Goal: Task Accomplishment & Management: Manage account settings

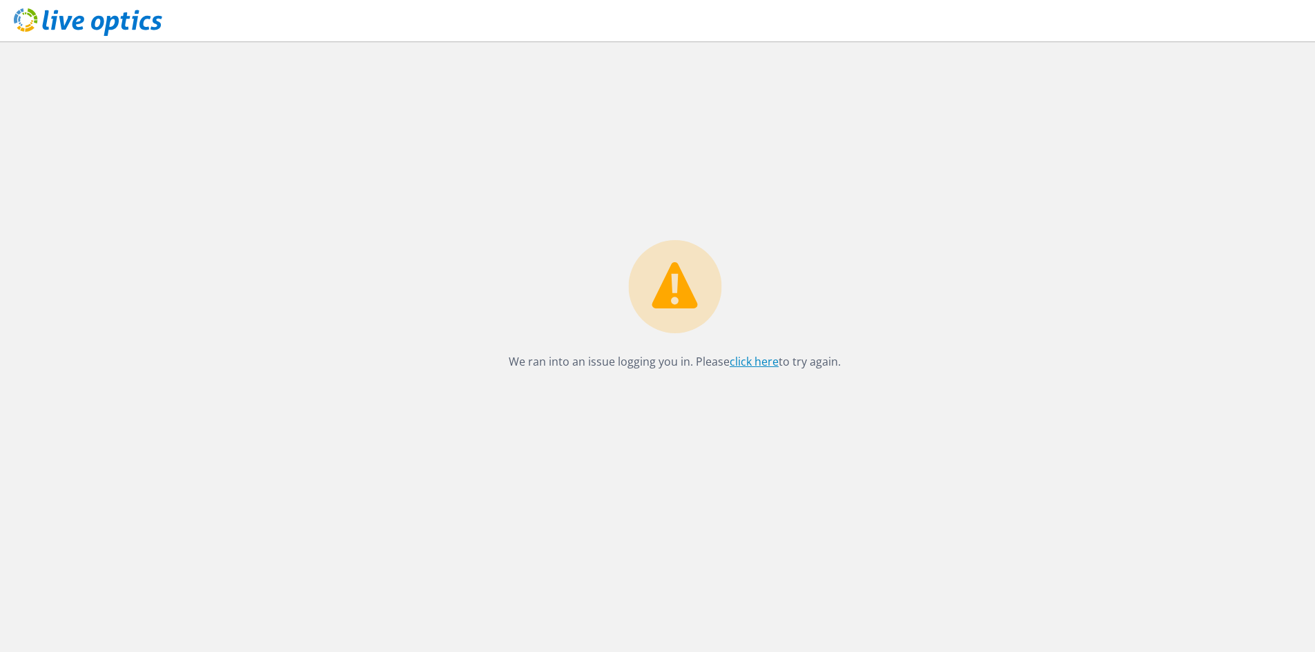
click at [750, 360] on link "click here" at bounding box center [754, 361] width 49 height 15
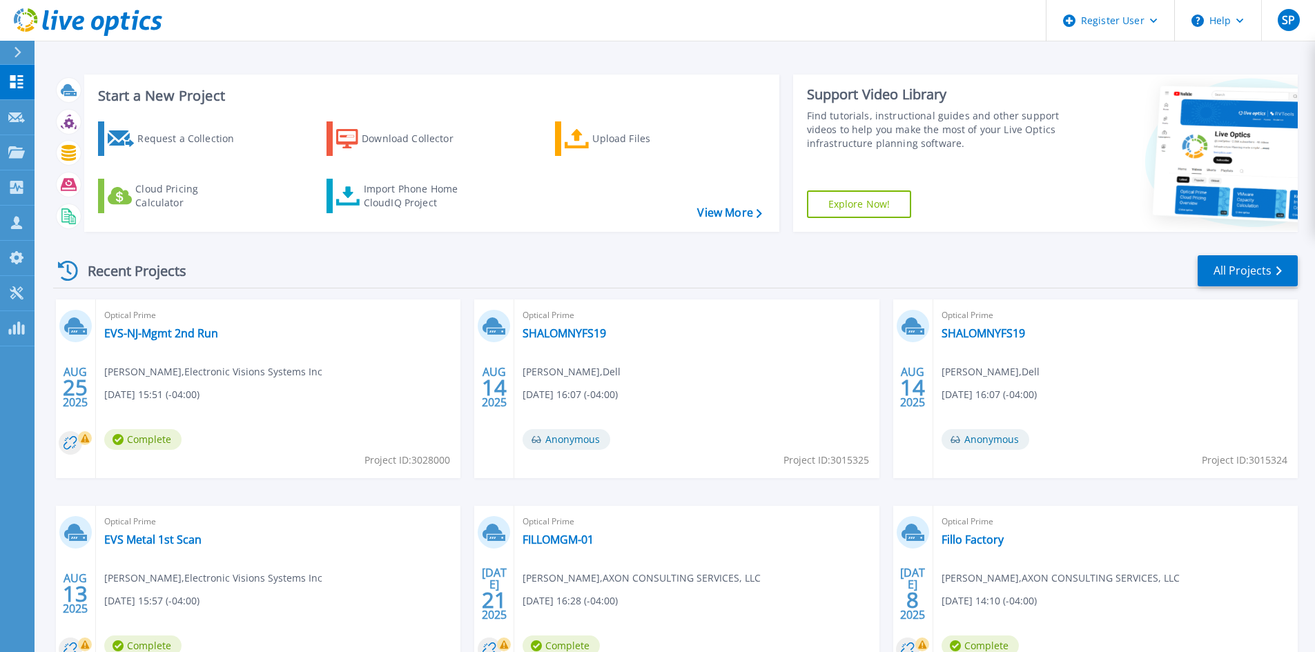
click at [17, 51] on icon at bounding box center [18, 52] width 8 height 11
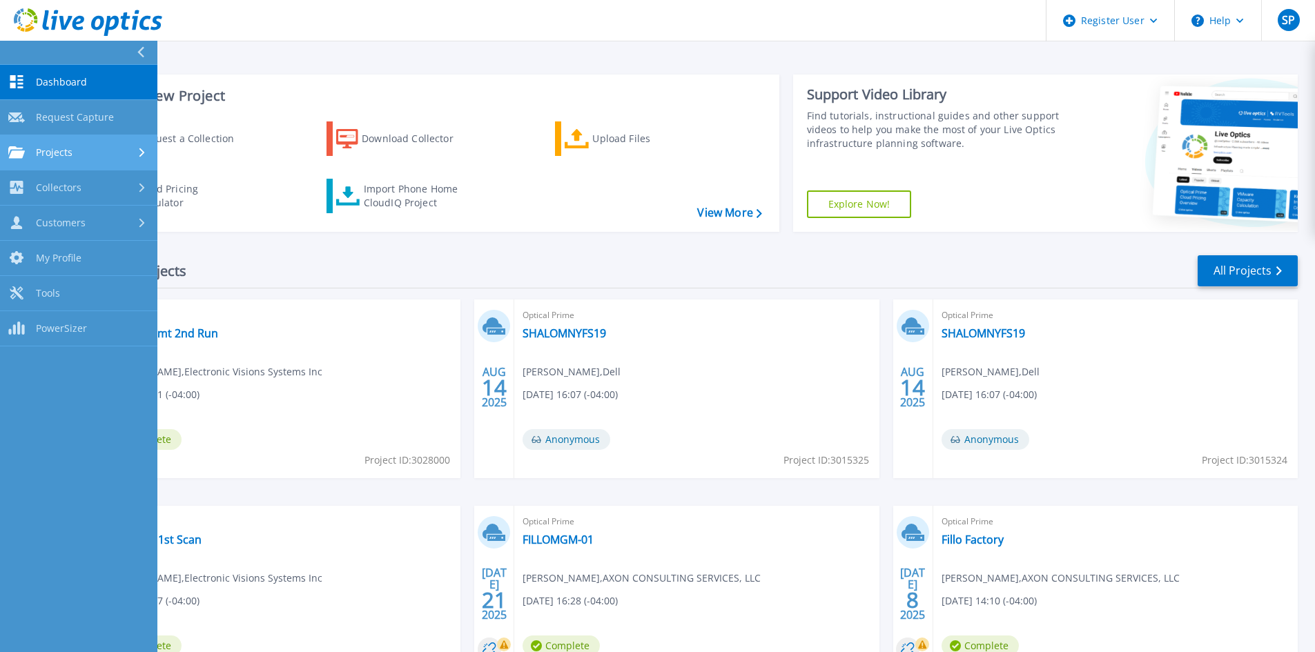
click at [70, 146] on span "Projects" at bounding box center [54, 152] width 37 height 12
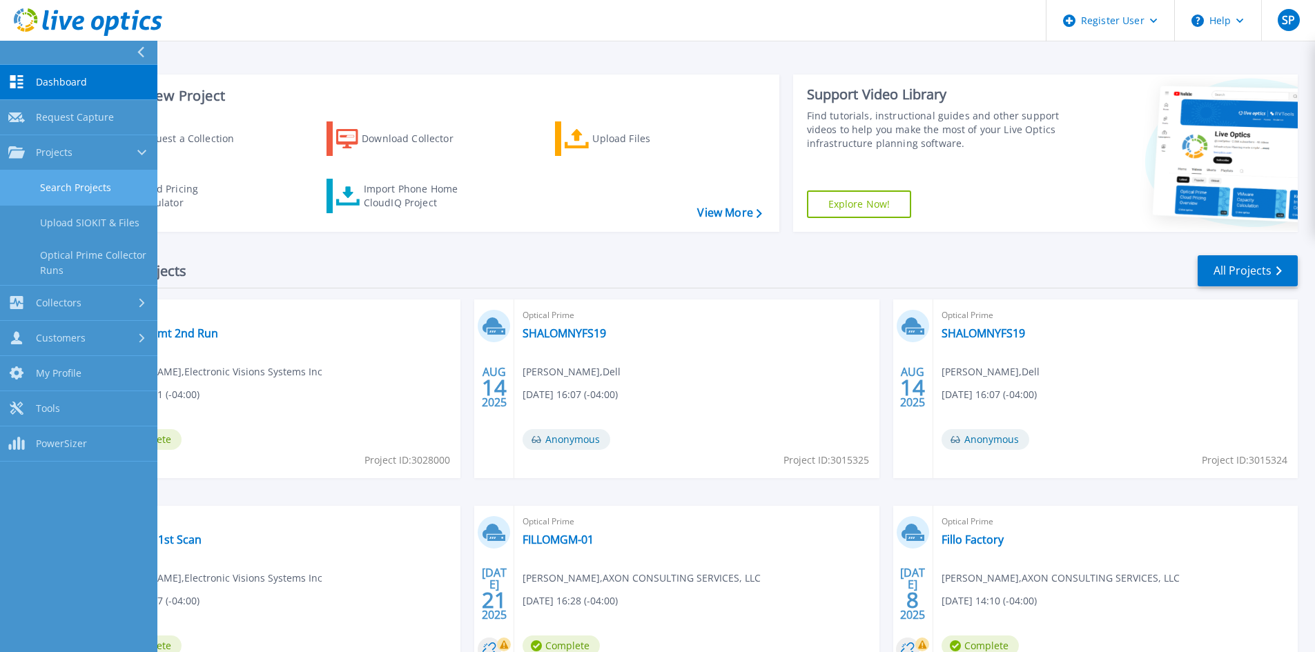
click at [75, 186] on link "Search Projects" at bounding box center [78, 188] width 157 height 35
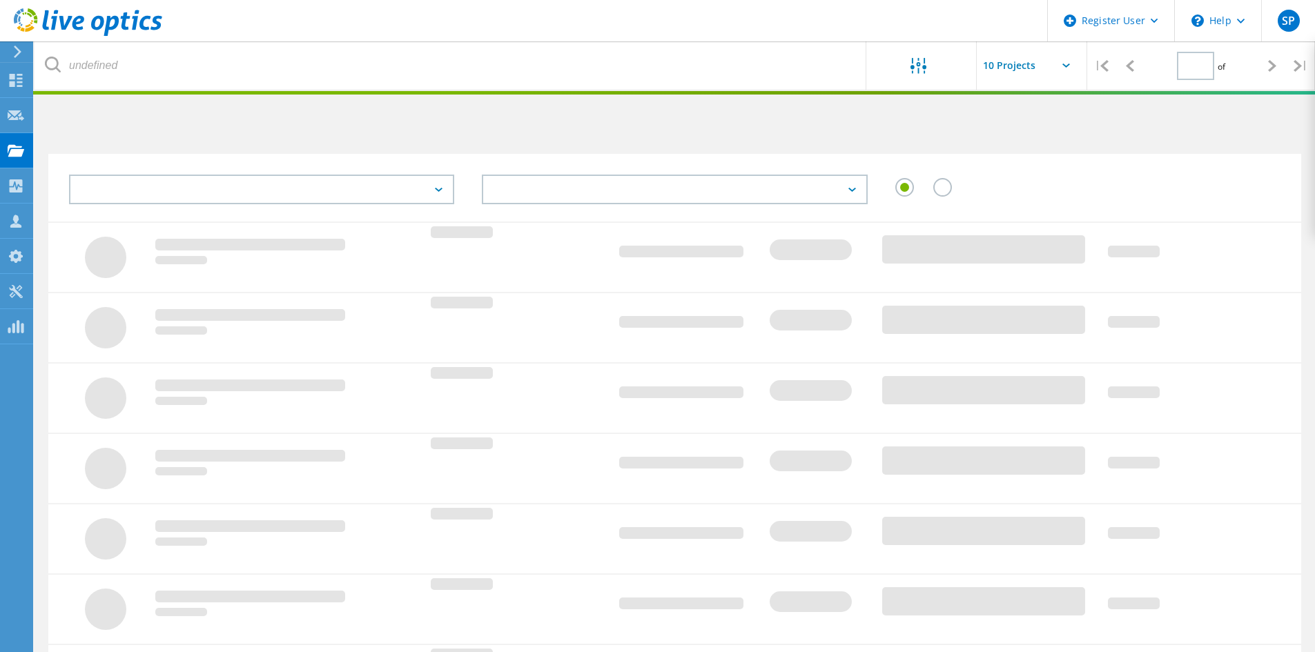
type input "1"
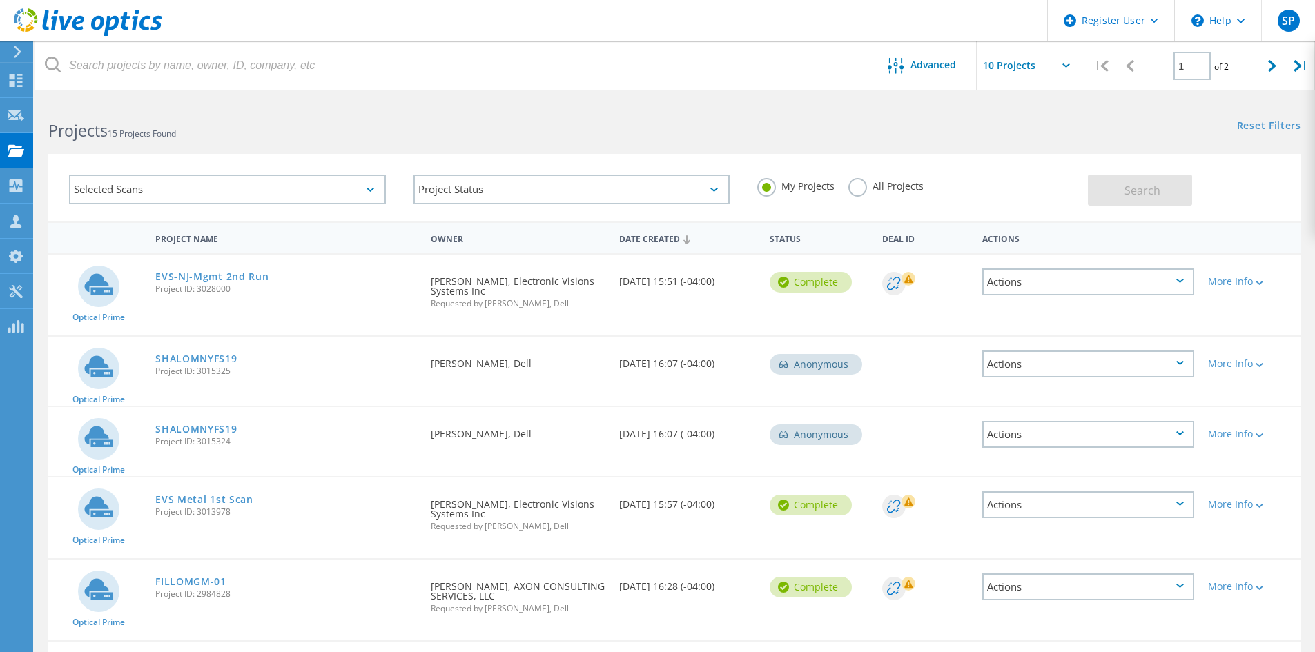
click at [343, 184] on div "Selected Scans" at bounding box center [227, 190] width 317 height 30
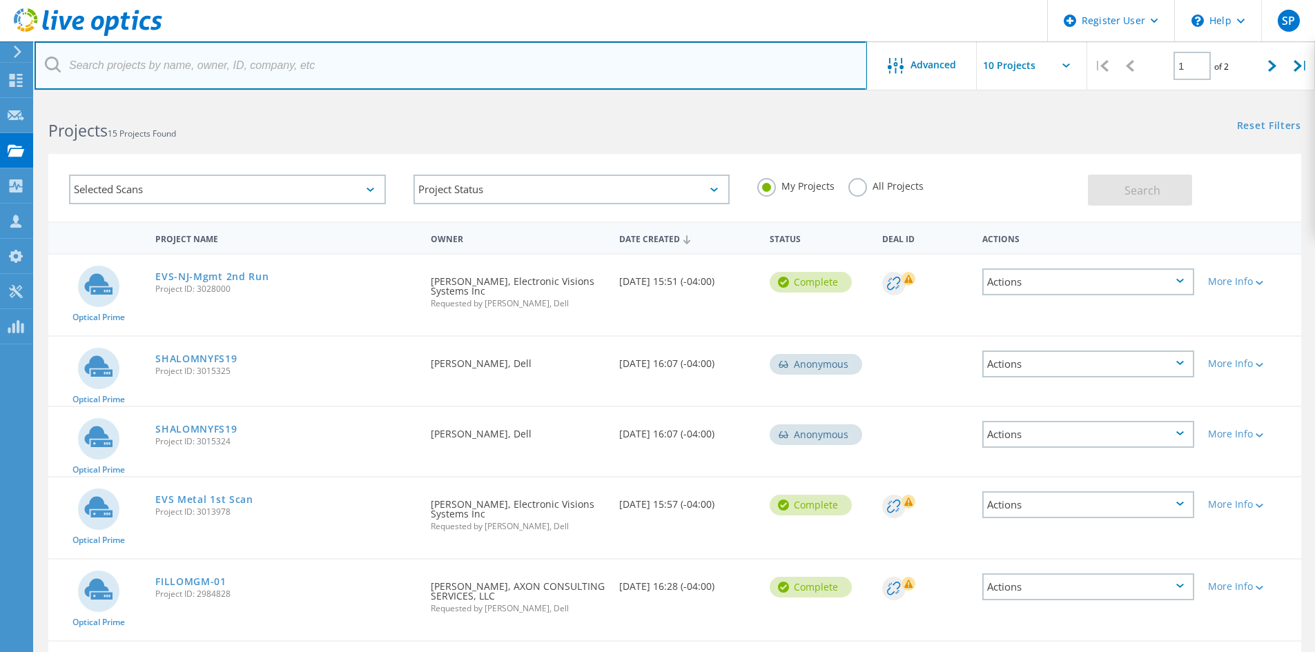
click at [135, 61] on input "text" at bounding box center [451, 65] width 833 height 48
paste input "dinesh.kumar@solixinc.com"
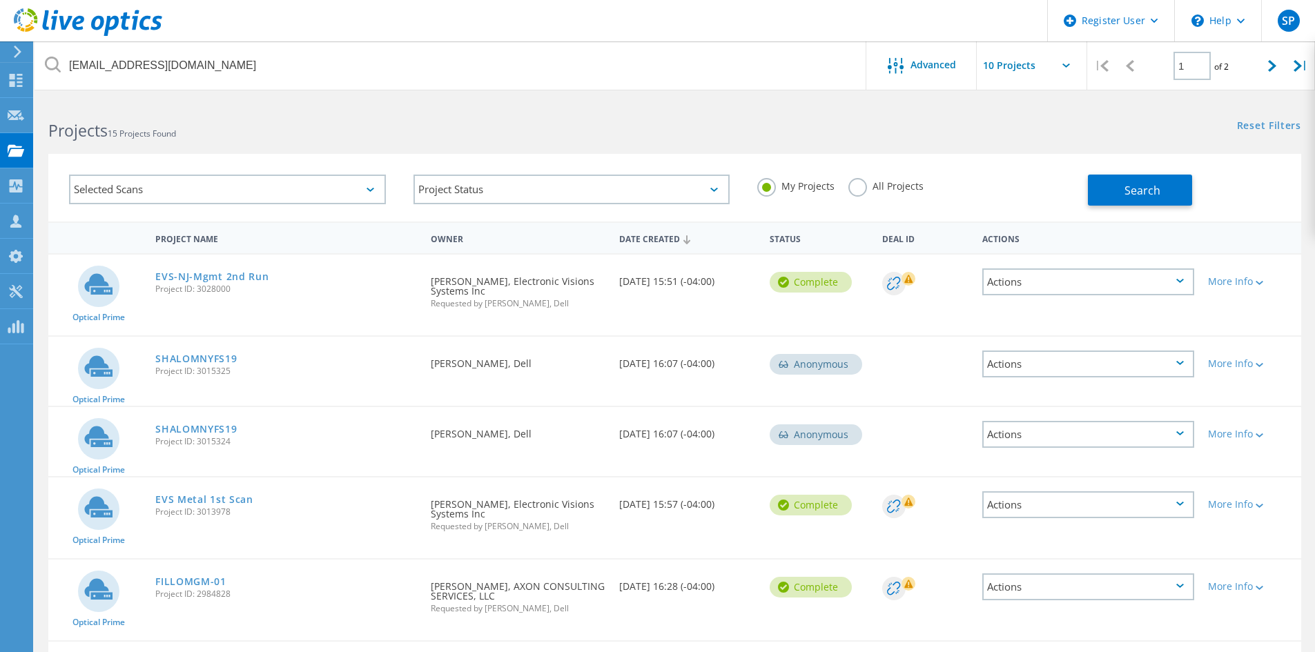
click at [857, 184] on label "All Projects" at bounding box center [885, 184] width 75 height 13
click at [0, 0] on input "All Projects" at bounding box center [0, 0] width 0 height 0
click at [1165, 188] on button "Search" at bounding box center [1140, 190] width 104 height 31
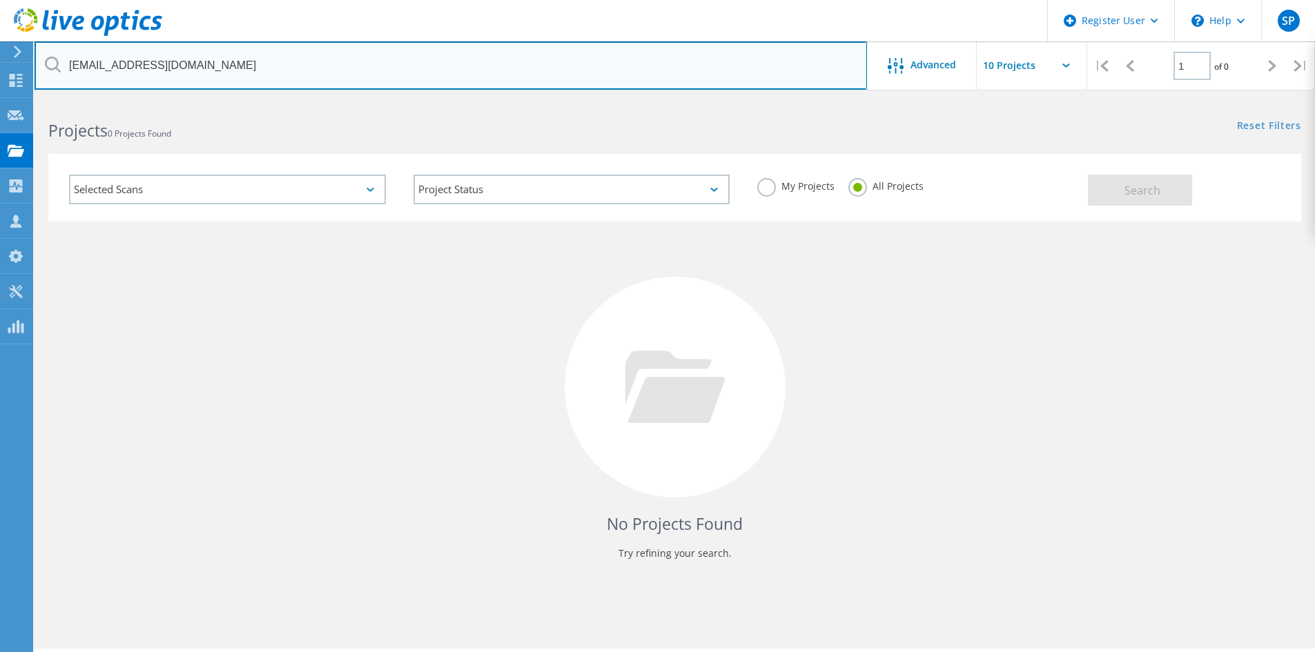
drag, startPoint x: 220, startPoint y: 71, endPoint x: 21, endPoint y: 48, distance: 199.5
click at [21, 100] on div "Register User \n Help Explore Helpful Articles Contact Support SP Dell User Sop…" at bounding box center [657, 395] width 1315 height 590
paste input "joe.murano@s"
drag, startPoint x: 372, startPoint y: 72, endPoint x: 41, endPoint y: 59, distance: 331.6
click at [40, 59] on input "dinesh.kumar@sjoe.murano@solixinc.com" at bounding box center [451, 65] width 833 height 48
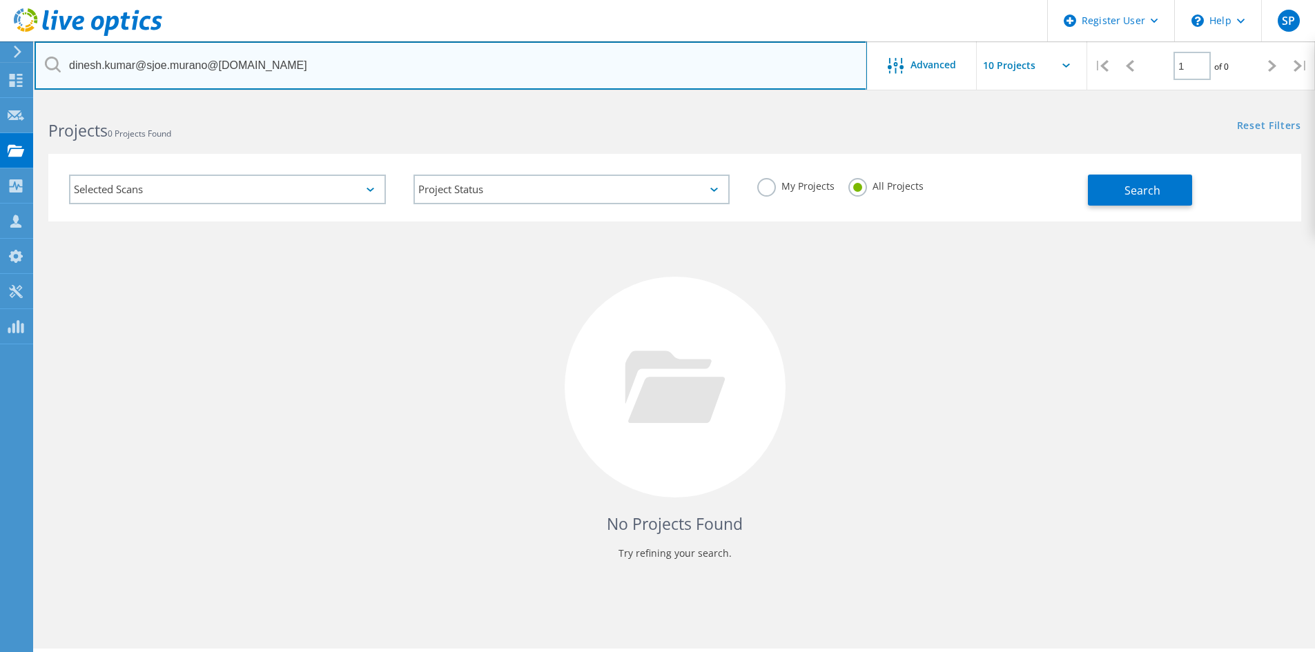
paste input "text"
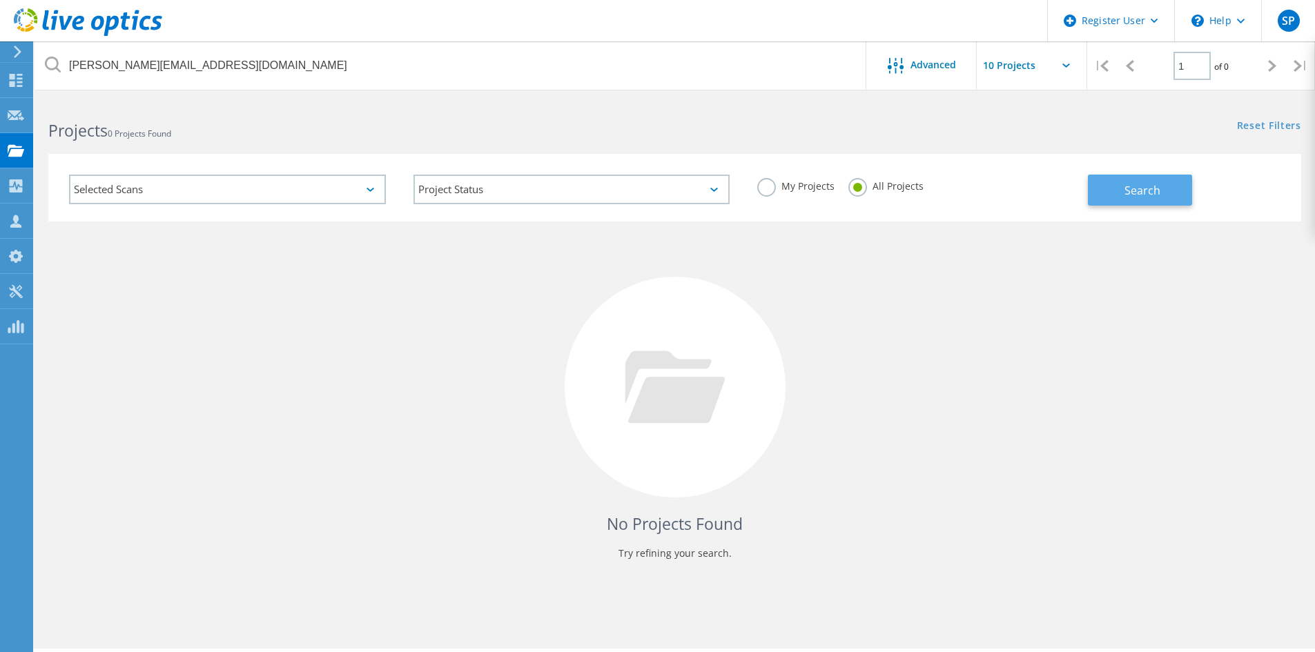
click at [1166, 182] on button "Search" at bounding box center [1140, 190] width 104 height 31
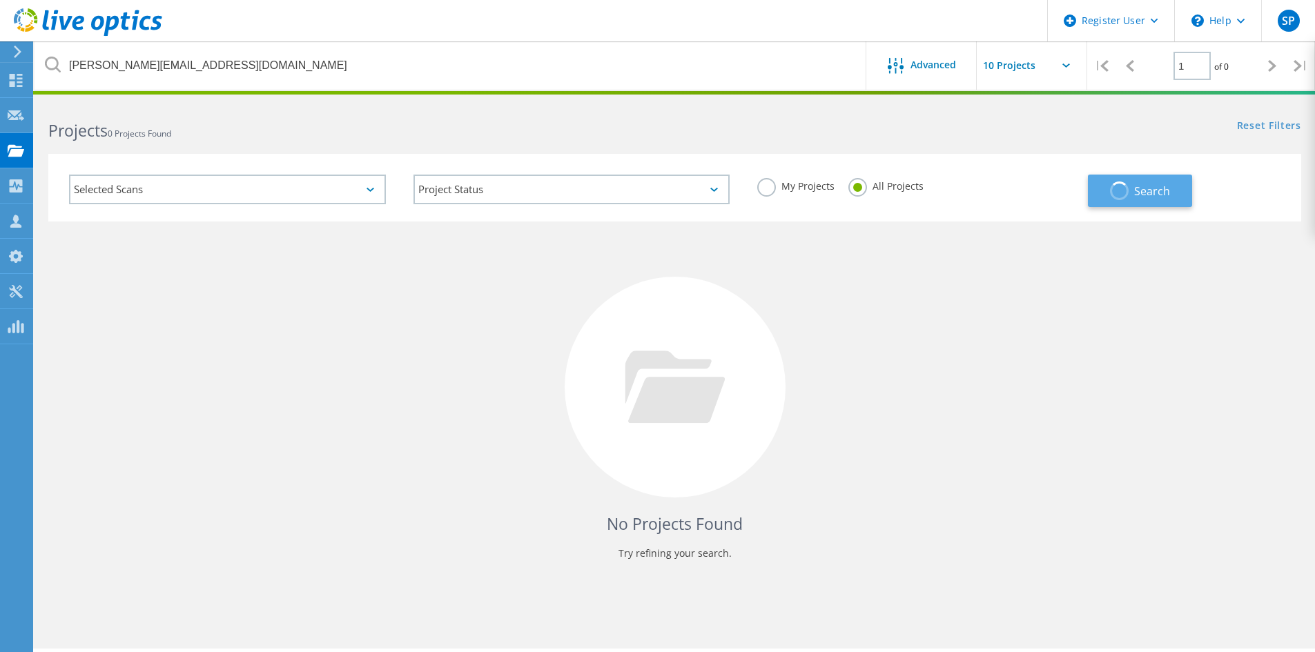
click at [1166, 182] on button "Search" at bounding box center [1140, 191] width 104 height 32
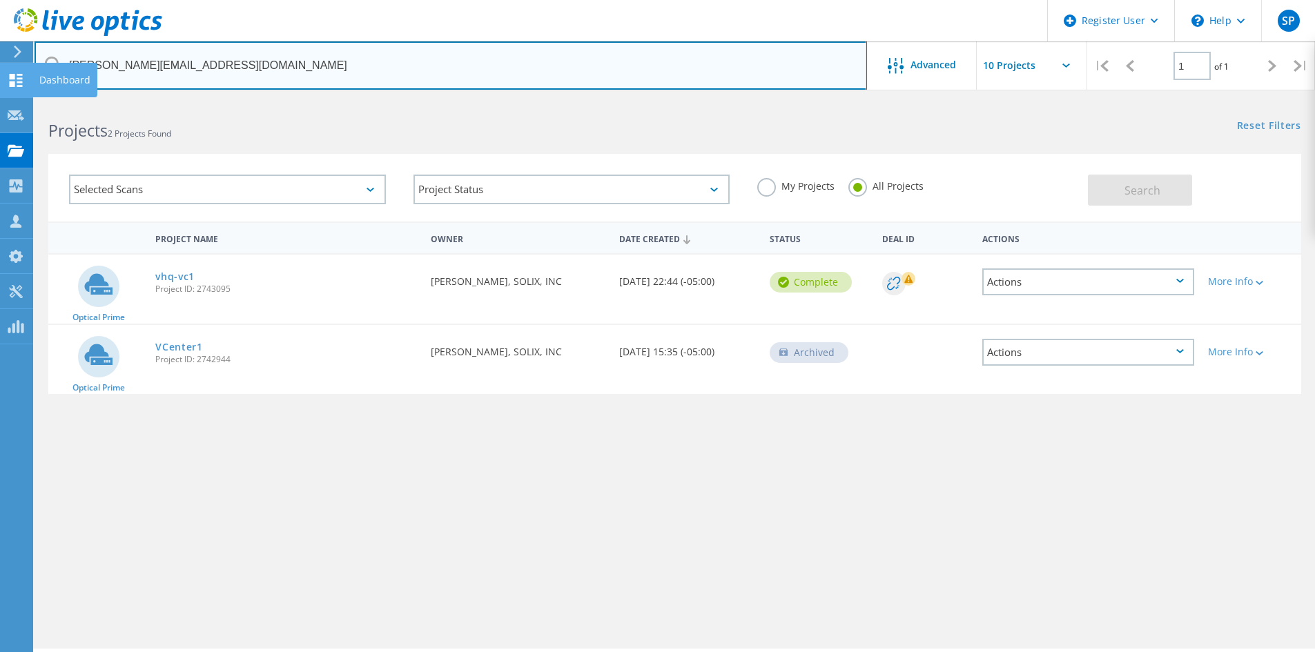
drag, startPoint x: 300, startPoint y: 68, endPoint x: 0, endPoint y: 68, distance: 300.3
click at [0, 100] on div "Register User \n Help Explore Helpful Articles Contact Support SP Dell User Sop…" at bounding box center [657, 395] width 1315 height 590
click at [273, 69] on input "joe.murano@solixinc.com" at bounding box center [451, 65] width 833 height 48
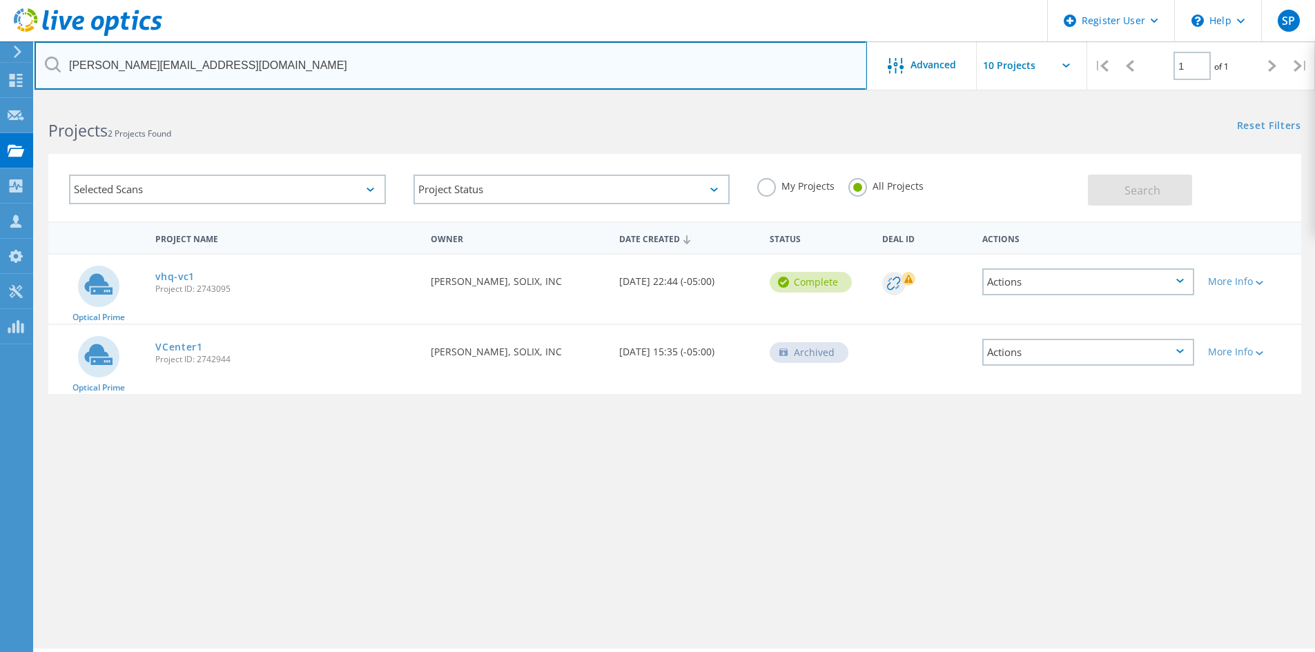
paste input "raj.parameswaran"
type input "raj.parameswaran@solixinc.com"
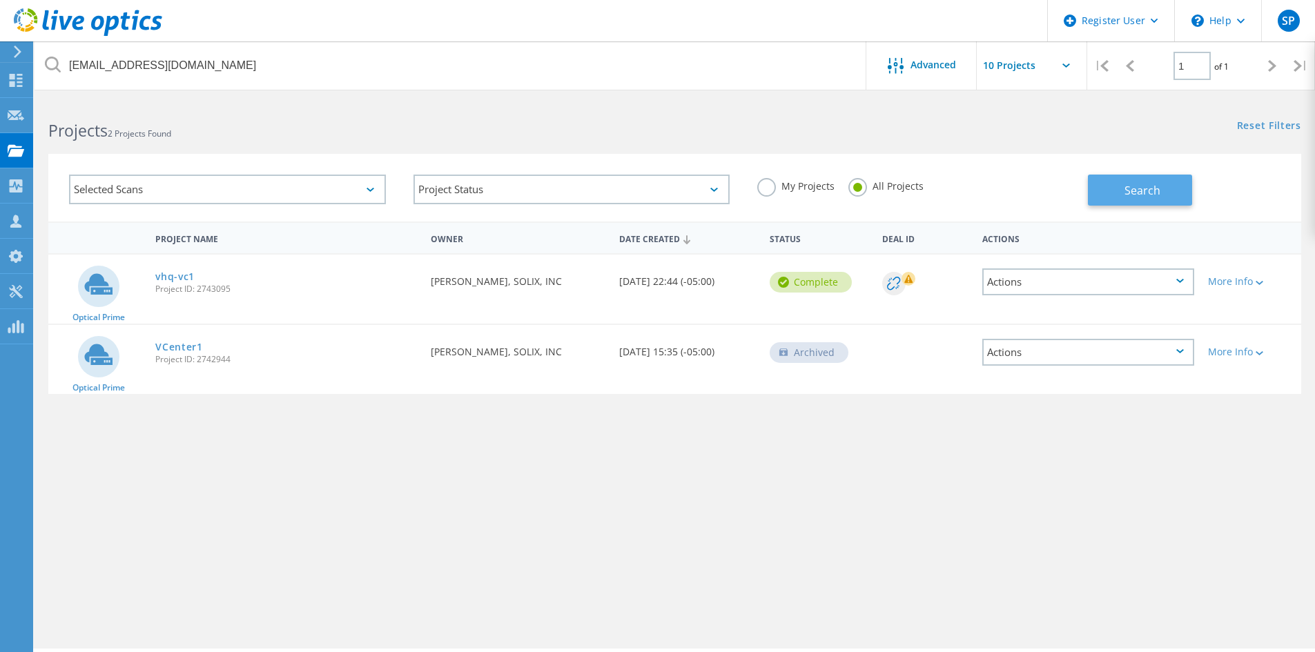
click at [1122, 184] on button "Search" at bounding box center [1140, 190] width 104 height 31
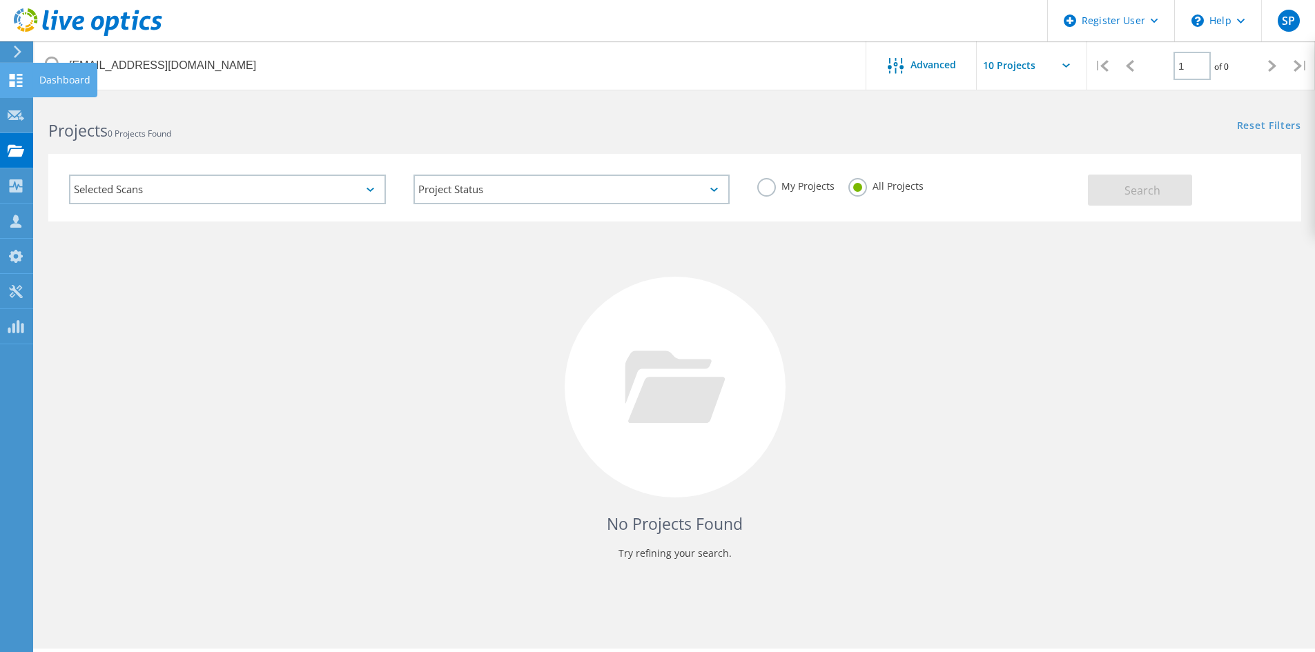
click at [9, 88] on div at bounding box center [16, 82] width 17 height 15
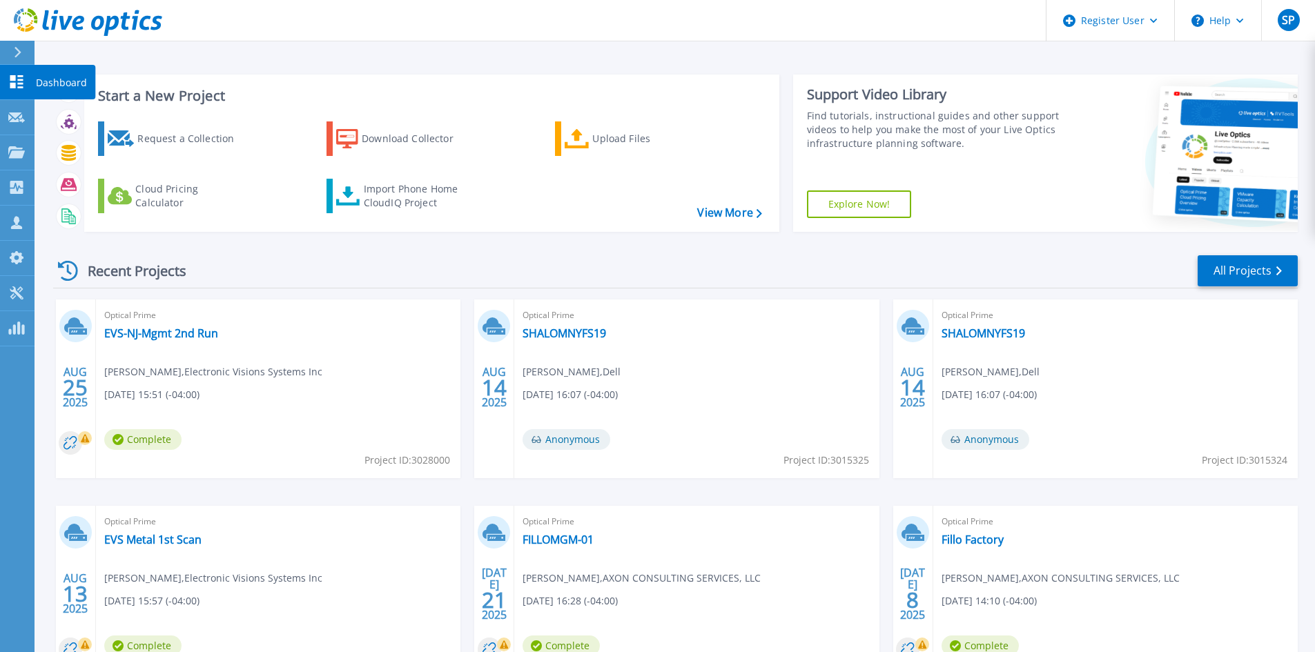
click at [8, 66] on link "Dashboard Dashboard" at bounding box center [17, 82] width 35 height 35
click at [707, 211] on link "View More" at bounding box center [729, 212] width 64 height 13
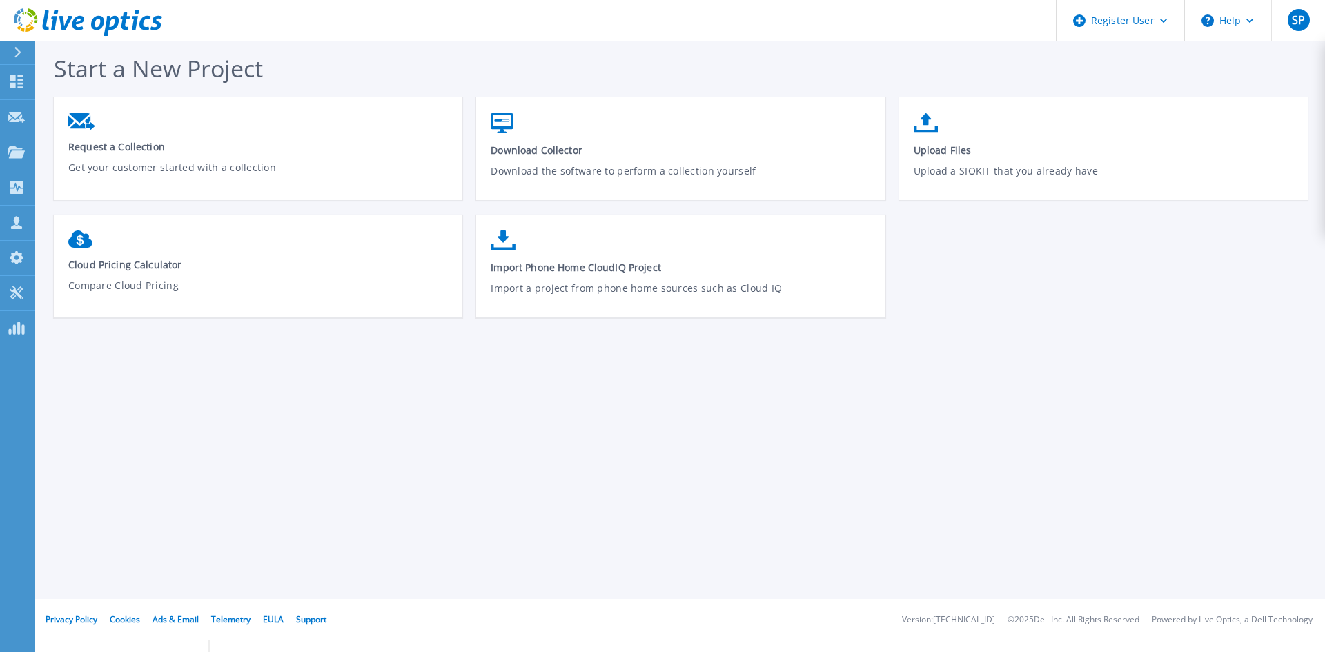
click at [23, 53] on div at bounding box center [23, 52] width 22 height 23
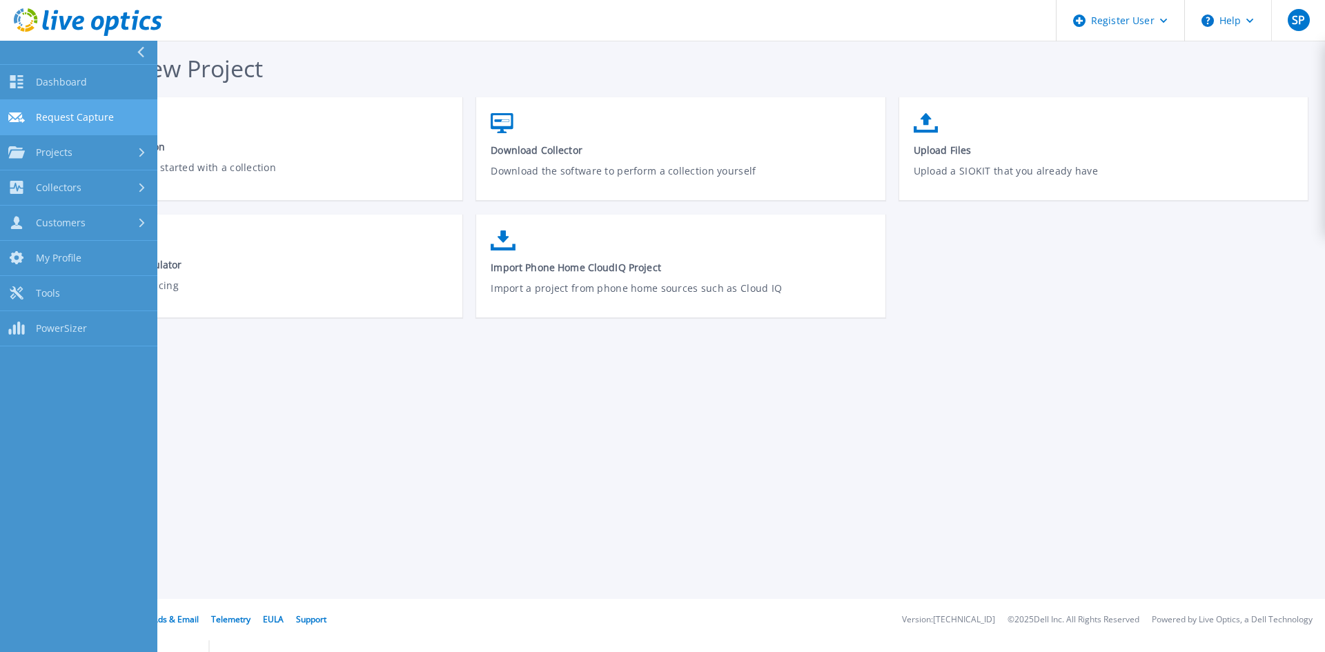
click at [112, 109] on link "Request Capture Request Capture" at bounding box center [78, 117] width 157 height 35
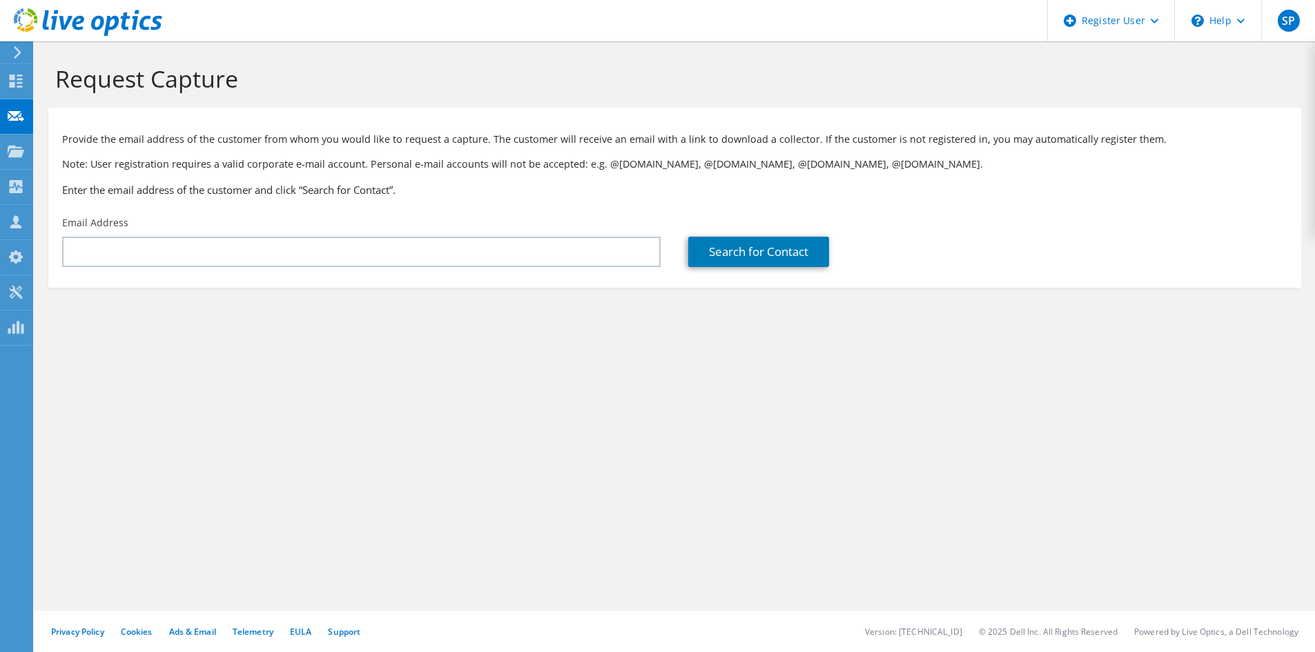
click at [13, 48] on icon at bounding box center [17, 52] width 10 height 12
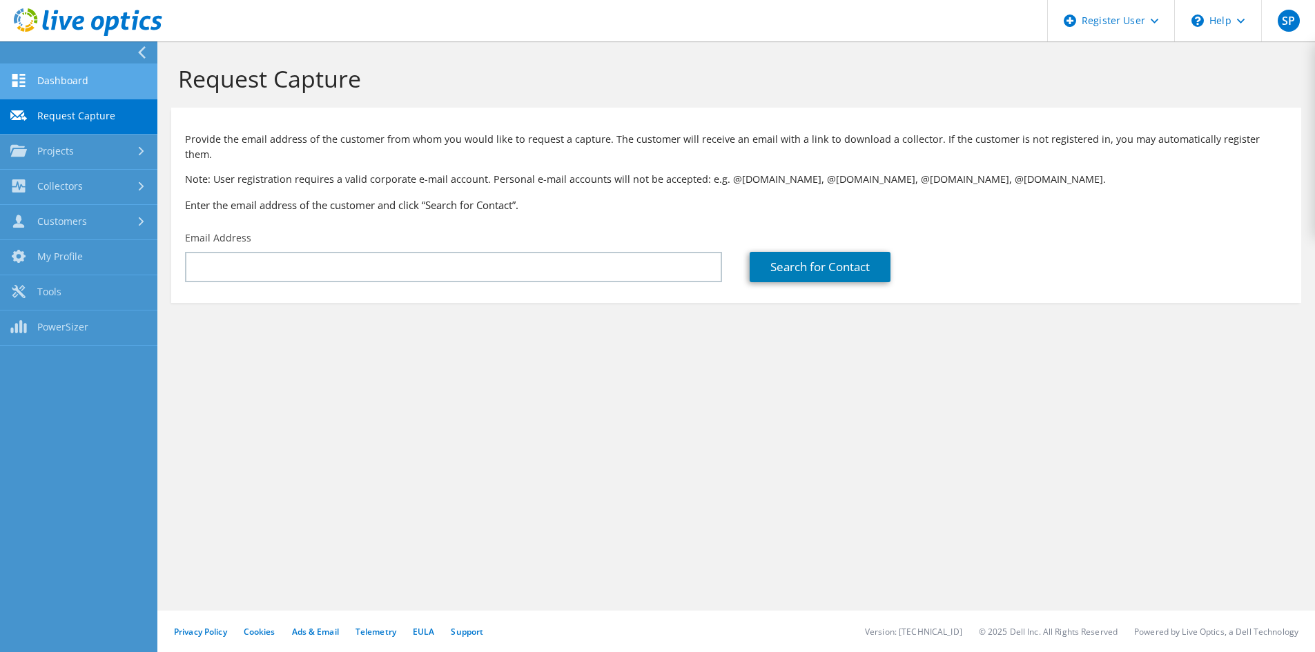
click at [28, 72] on link "Dashboard" at bounding box center [78, 81] width 157 height 35
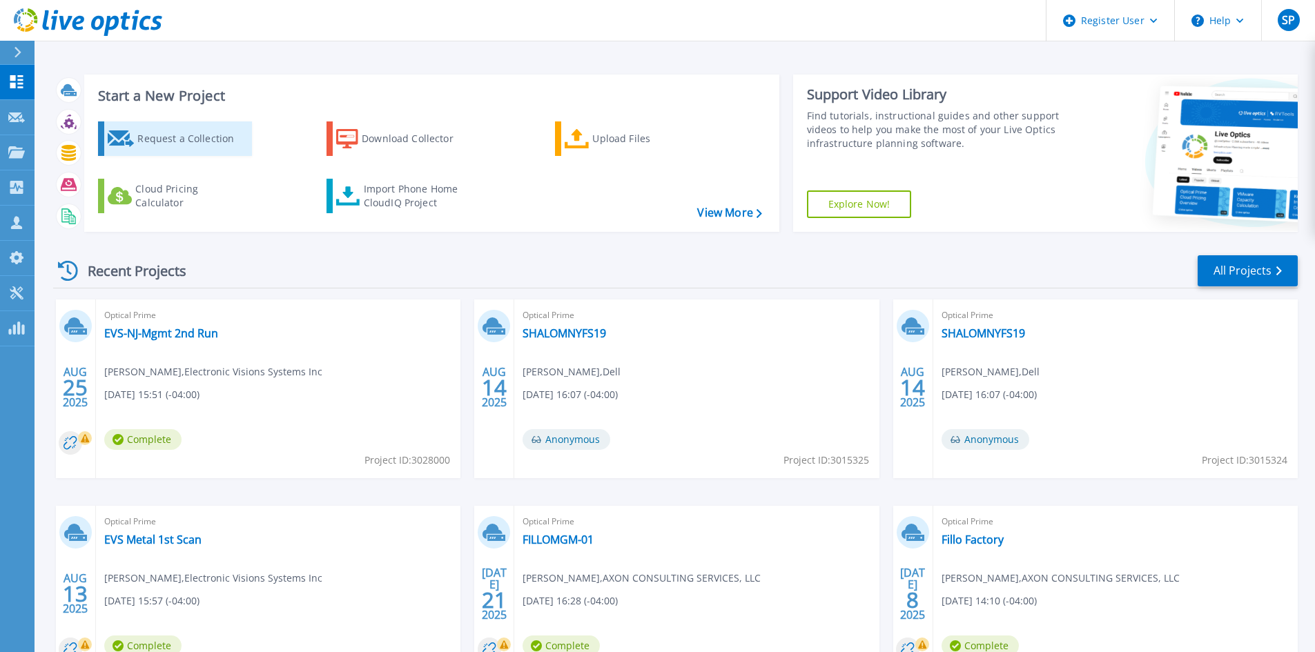
click at [233, 147] on div "Request a Collection" at bounding box center [192, 139] width 110 height 28
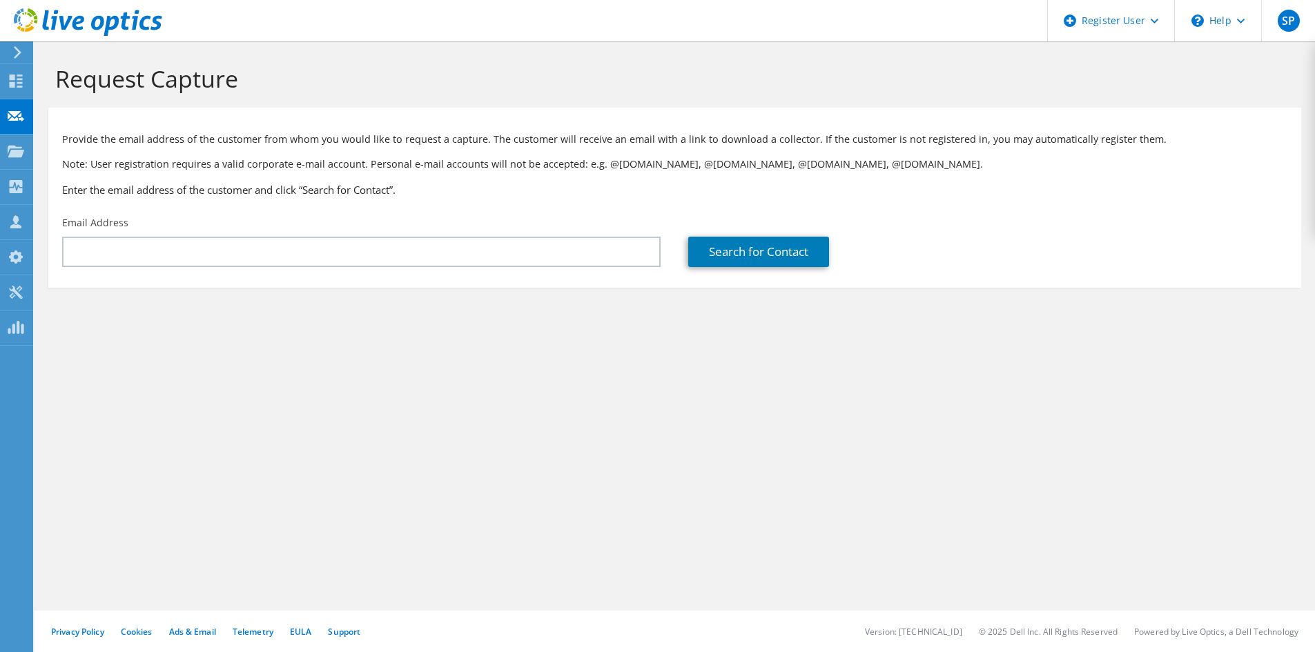
click at [11, 48] on div at bounding box center [15, 52] width 15 height 12
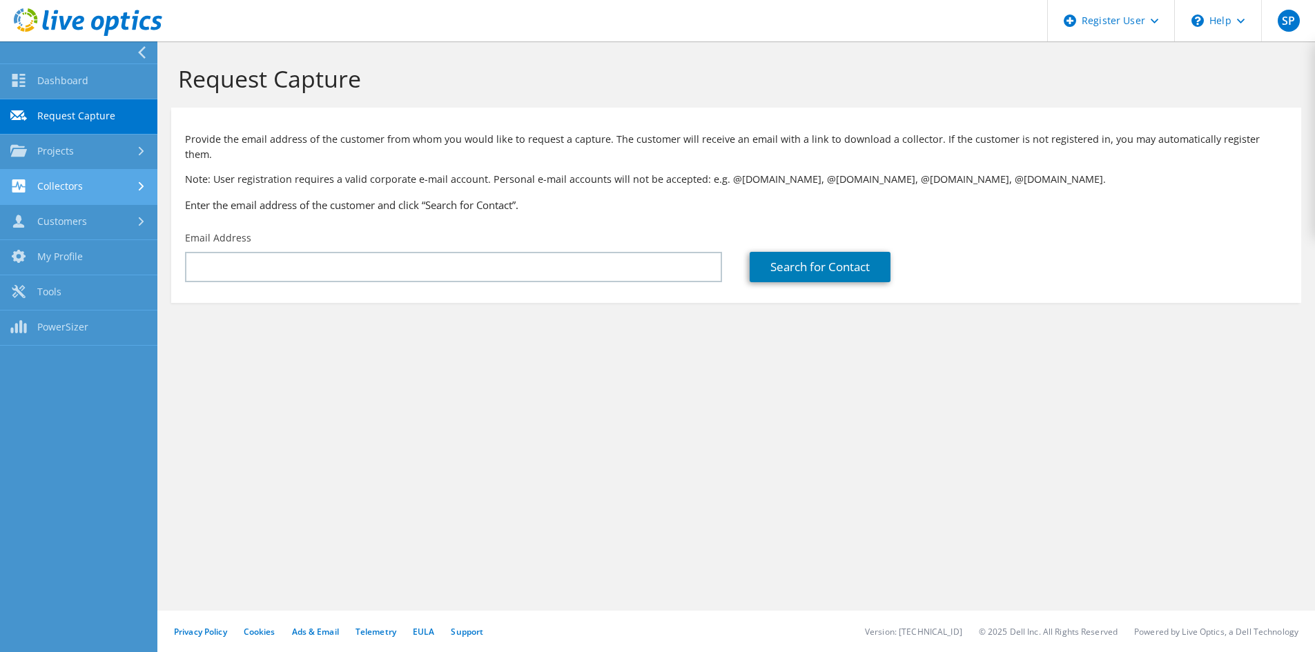
click at [115, 173] on link "Collectors" at bounding box center [78, 187] width 157 height 35
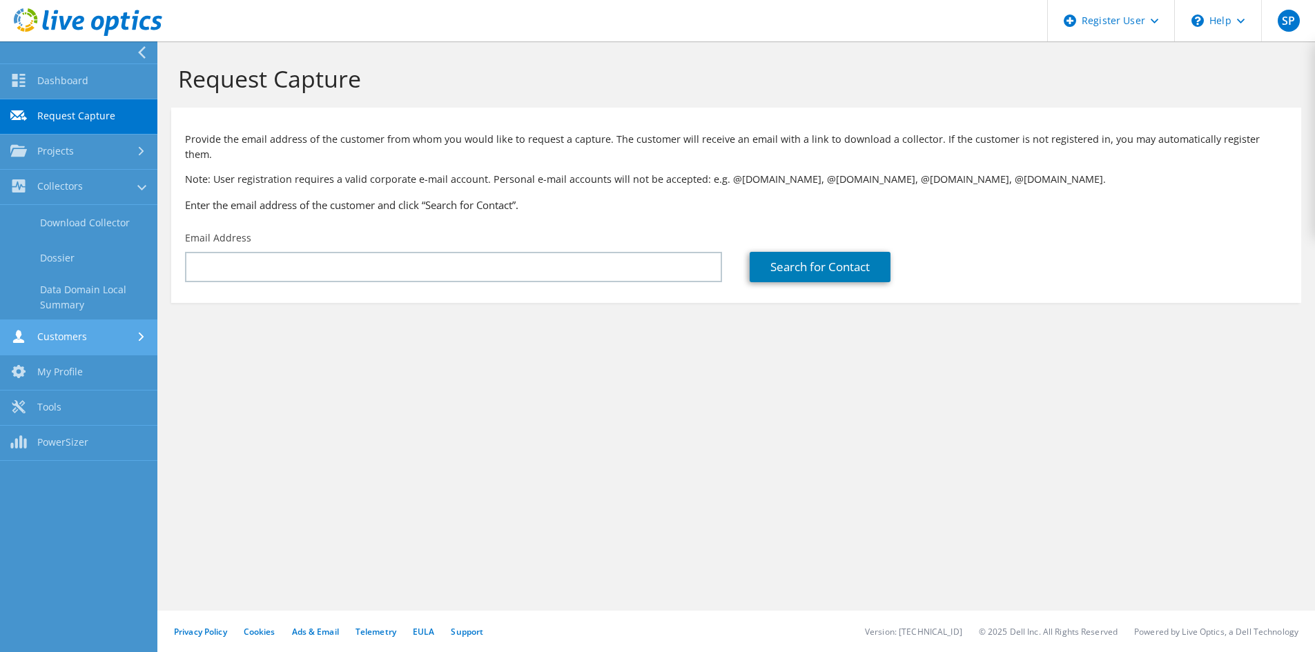
click at [125, 339] on link "Customers" at bounding box center [78, 337] width 157 height 35
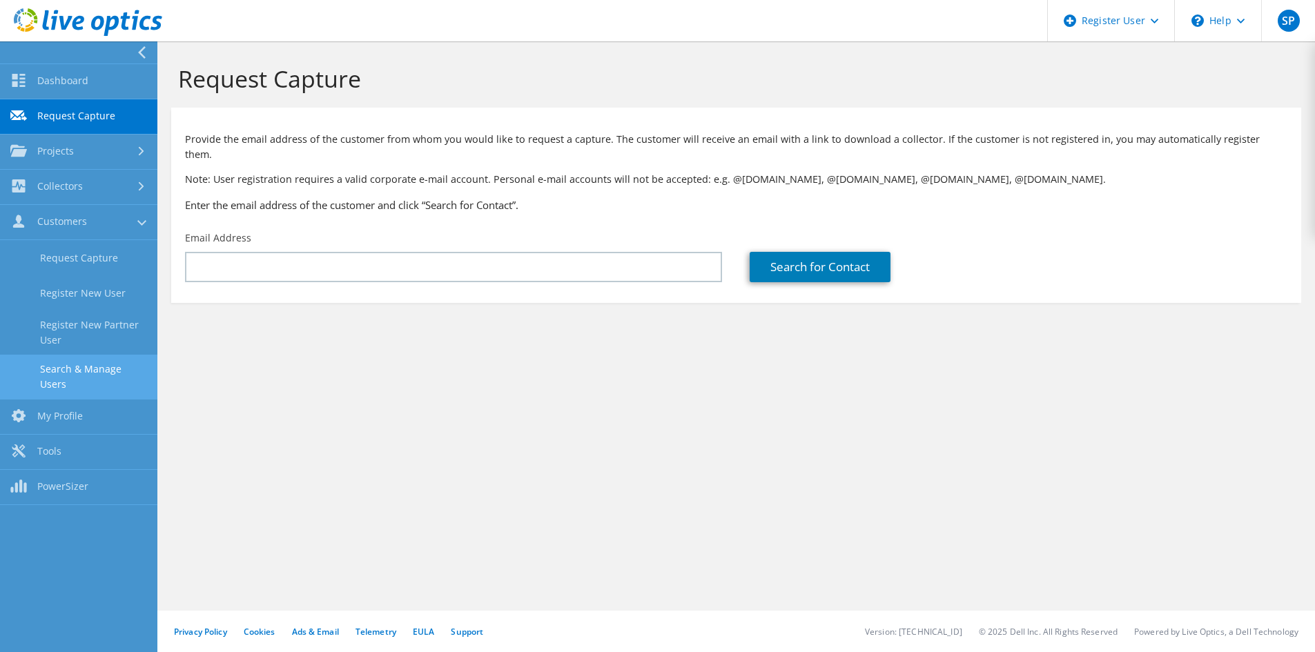
click at [97, 361] on link "Search & Manage Users" at bounding box center [78, 377] width 157 height 44
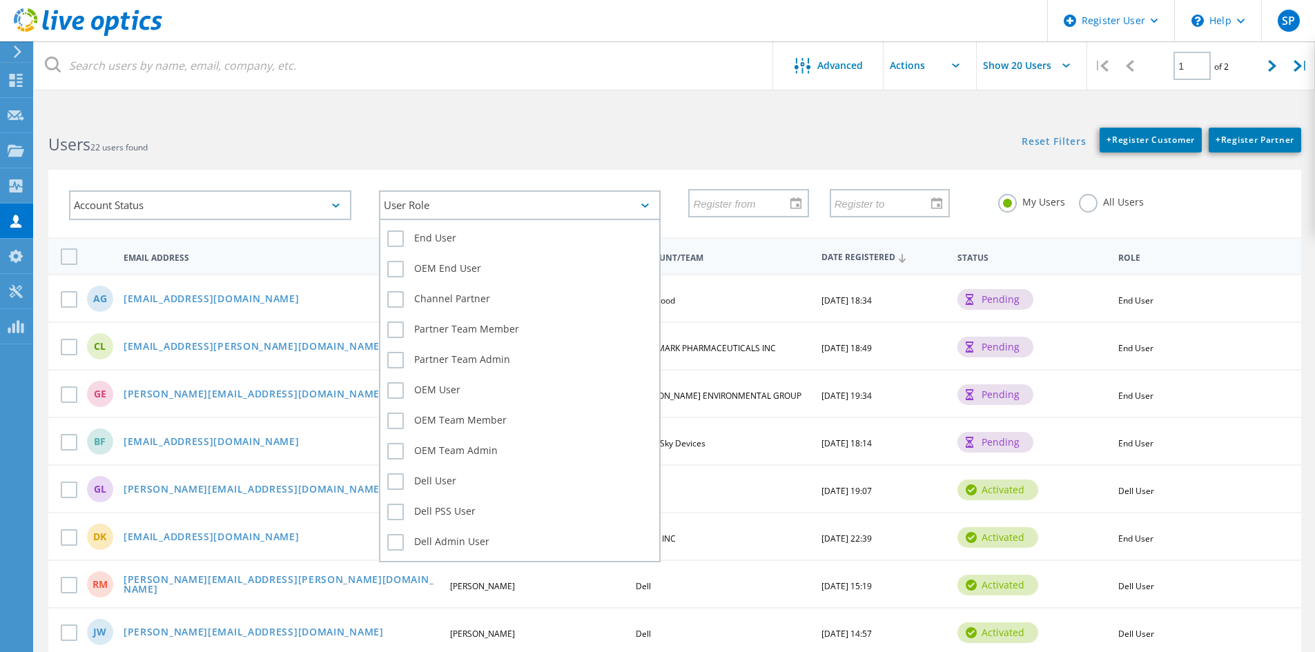
click at [428, 212] on div "User Role" at bounding box center [520, 206] width 282 height 30
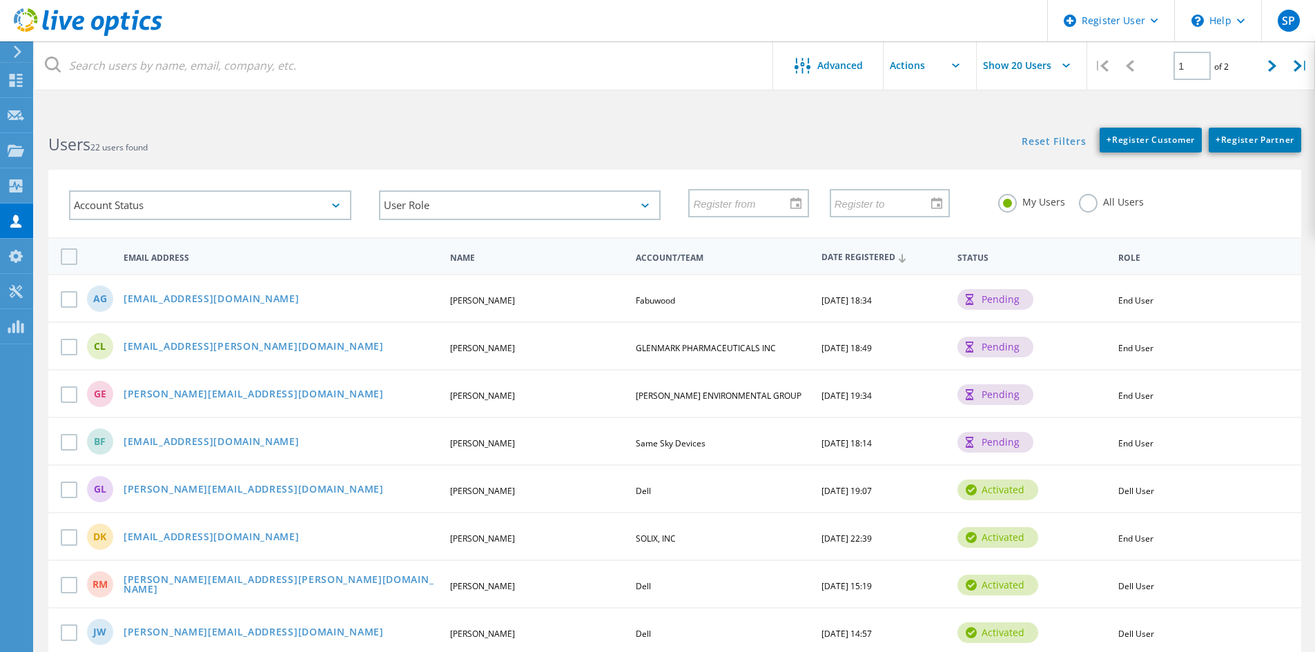
click at [1111, 208] on div "All Users" at bounding box center [1111, 204] width 65 height 20
click at [1097, 207] on div "All Users" at bounding box center [1111, 204] width 65 height 20
click at [1093, 207] on label "All Users" at bounding box center [1111, 200] width 65 height 13
click at [0, 0] on input "All Users" at bounding box center [0, 0] width 0 height 0
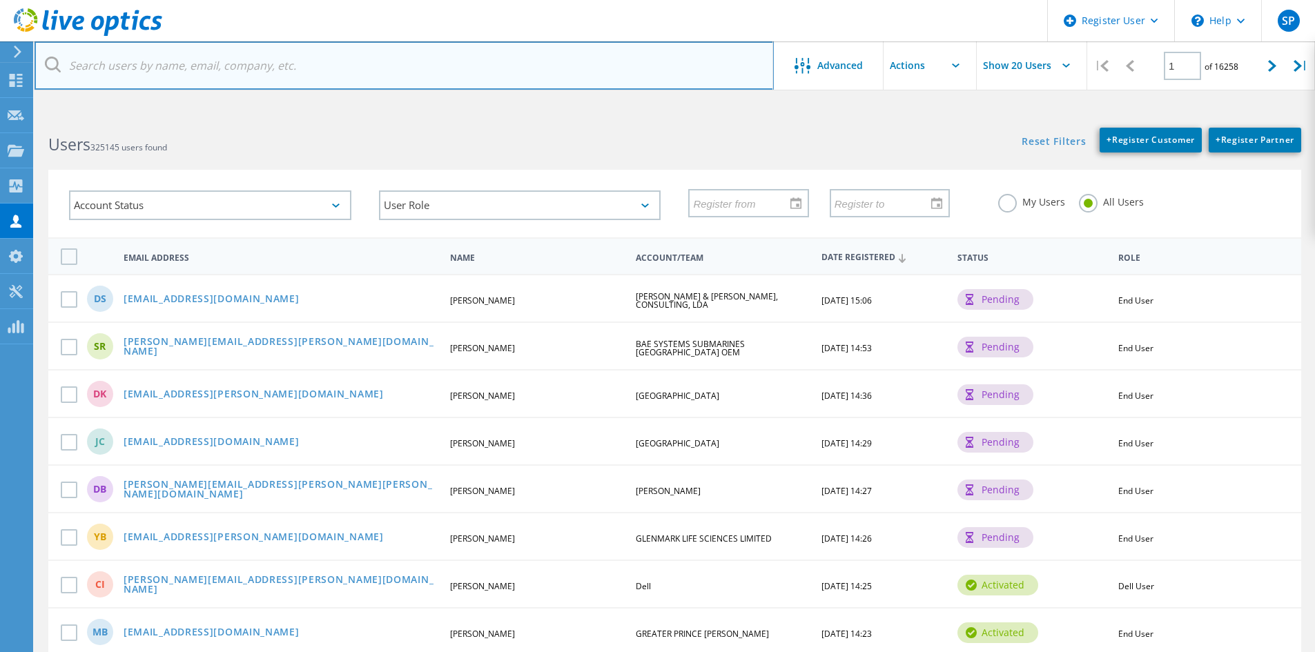
click at [345, 68] on input "text" at bounding box center [404, 65] width 739 height 48
paste input "[EMAIL_ADDRESS][DOMAIN_NAME]"
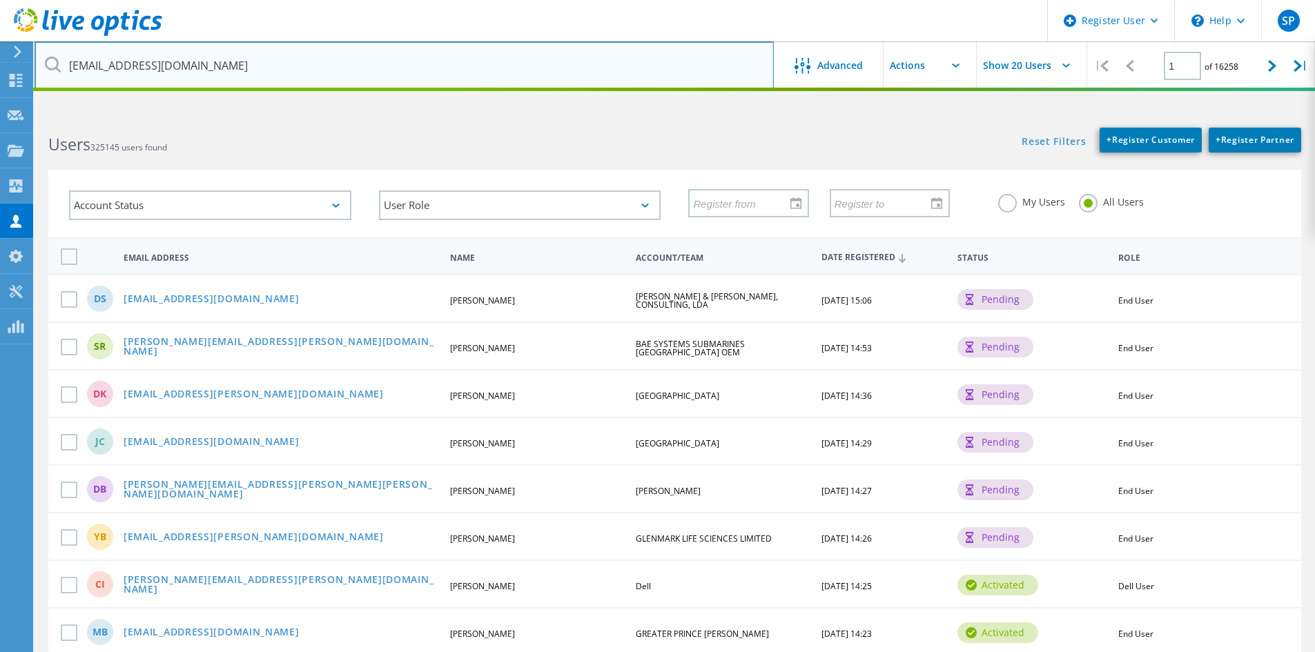
type input "[EMAIL_ADDRESS][DOMAIN_NAME]"
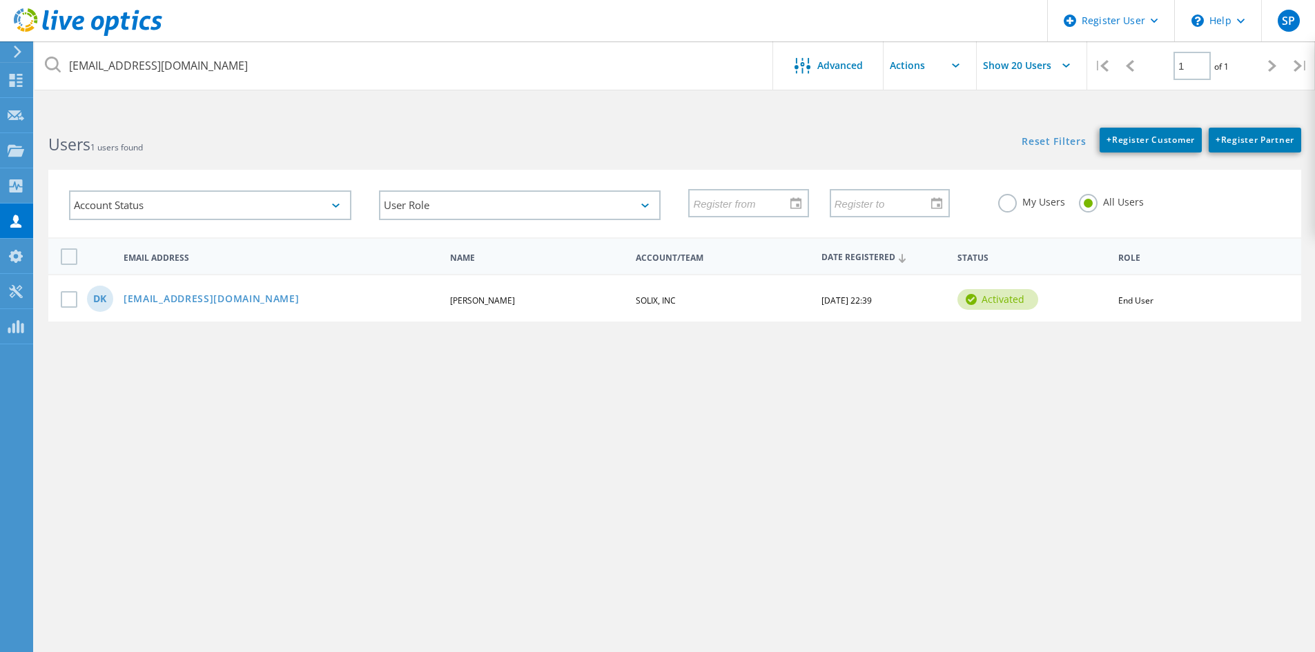
click at [335, 311] on div "dk [EMAIL_ADDRESS][DOMAIN_NAME] [PERSON_NAME], INC [DATE] 22:39 activated End U…" at bounding box center [674, 298] width 1253 height 48
click at [177, 294] on link "[EMAIL_ADDRESS][DOMAIN_NAME]" at bounding box center [212, 300] width 176 height 12
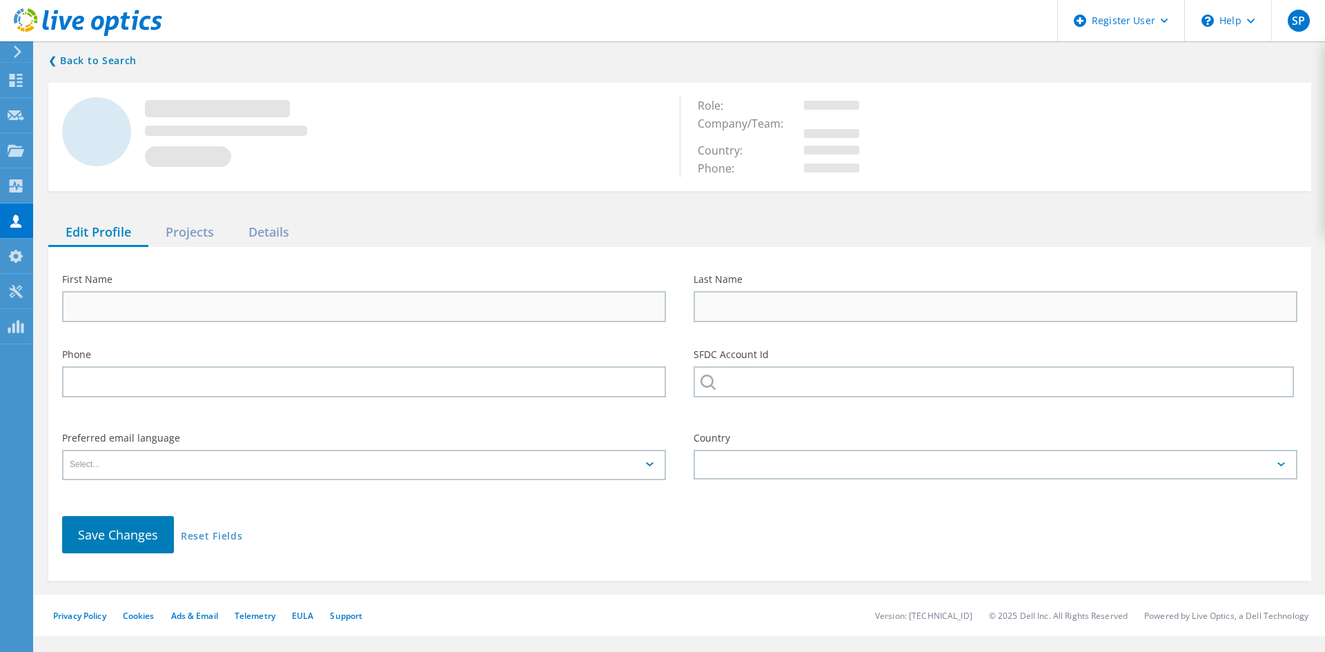
type input "dinesh"
type input "kumar"
type input "SOLIX, INC"
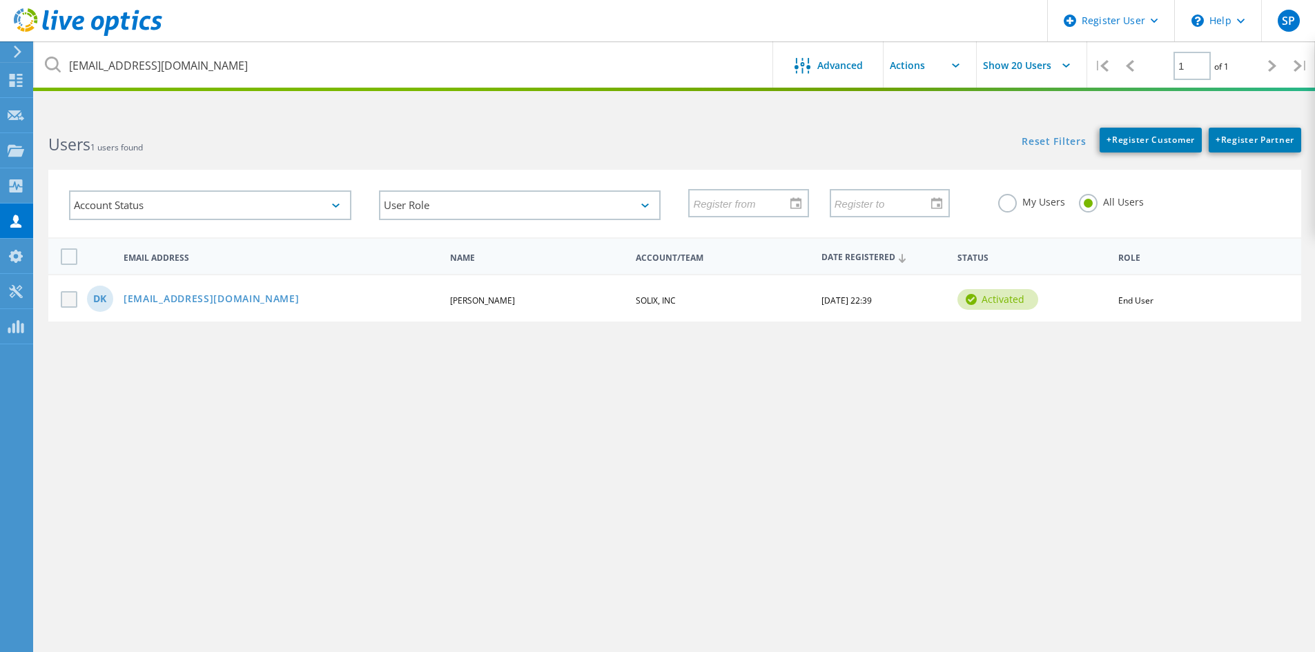
click at [73, 304] on label at bounding box center [72, 299] width 22 height 17
click at [0, 0] on input "checkbox" at bounding box center [0, 0] width 0 height 0
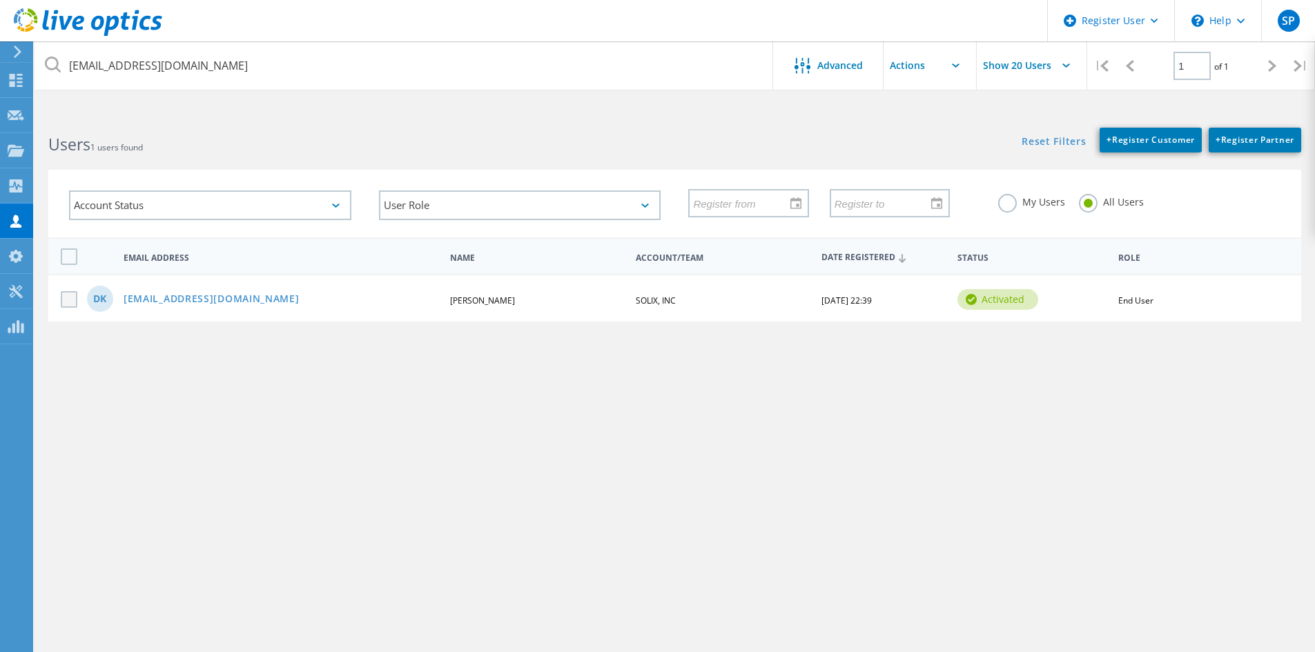
click at [76, 301] on label at bounding box center [72, 299] width 22 height 17
click at [0, 0] on input "checkbox" at bounding box center [0, 0] width 0 height 0
click at [1024, 396] on div "[EMAIL_ADDRESS][DOMAIN_NAME] Advanced Show 20 Users | 1 of 1 | Email Address Fi…" at bounding box center [675, 388] width 1281 height 549
click at [1116, 304] on div "End User" at bounding box center [1198, 301] width 175 height 8
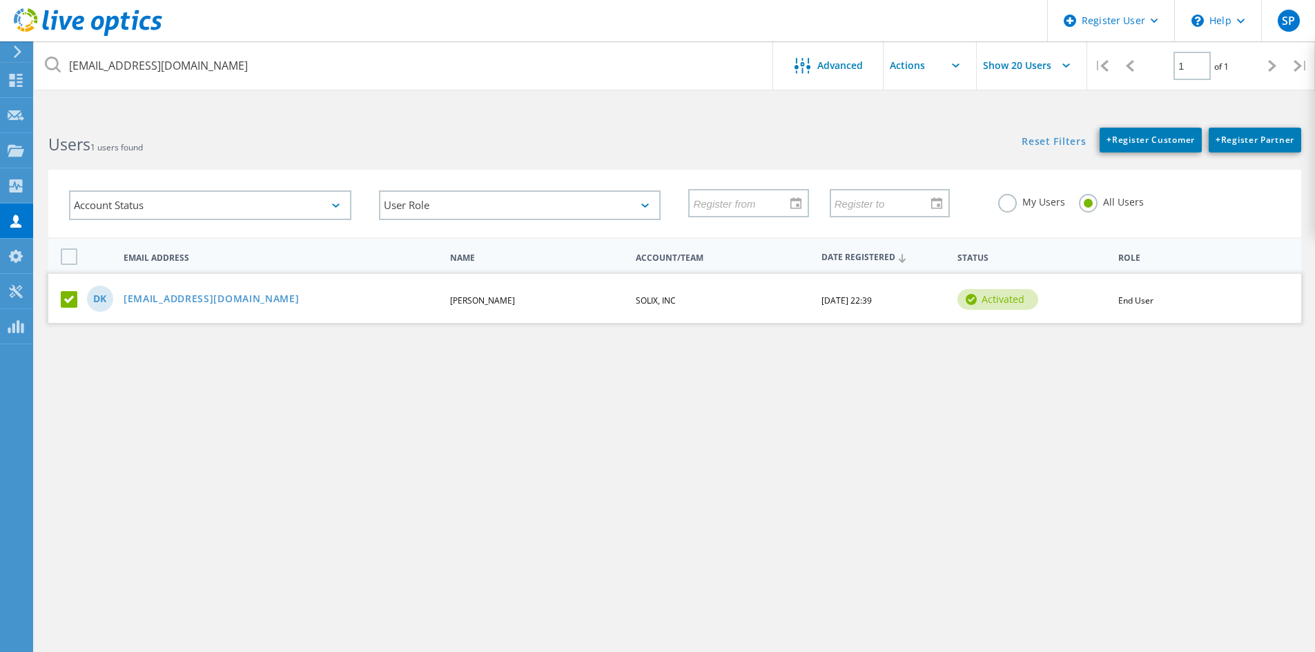
click at [1041, 206] on label "My Users" at bounding box center [1031, 200] width 67 height 13
click at [0, 0] on input "My Users" at bounding box center [0, 0] width 0 height 0
click at [344, 317] on div "dk [EMAIL_ADDRESS][DOMAIN_NAME] [PERSON_NAME], INC [DATE] 22:39 activated End U…" at bounding box center [674, 298] width 1253 height 48
click at [426, 282] on div "dk [EMAIL_ADDRESS][DOMAIN_NAME] [PERSON_NAME], INC [DATE] 22:39 activated End U…" at bounding box center [674, 298] width 1253 height 48
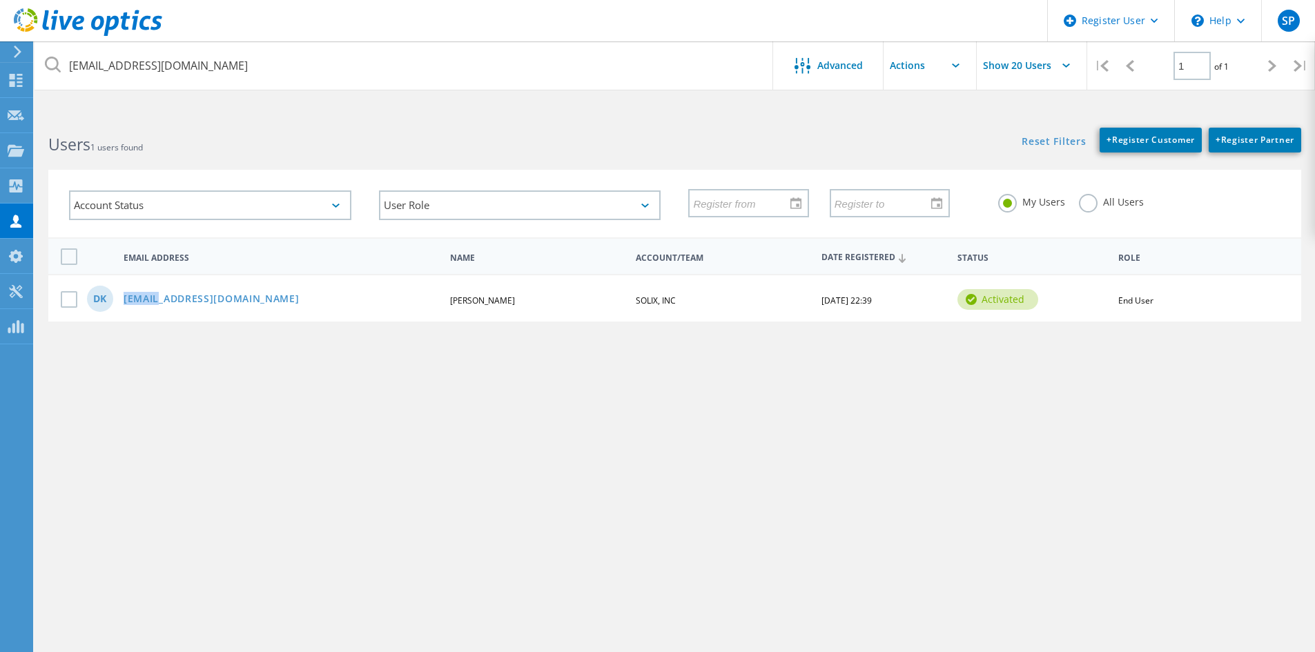
click at [426, 282] on div "dk [EMAIL_ADDRESS][DOMAIN_NAME] [PERSON_NAME], INC [DATE] 22:39 activated End U…" at bounding box center [674, 298] width 1253 height 48
click at [971, 298] on icon at bounding box center [971, 299] width 11 height 11
click at [852, 295] on span "[DATE] 22:39" at bounding box center [846, 301] width 50 height 12
click at [842, 358] on div "[EMAIL_ADDRESS][DOMAIN_NAME] Advanced Show 20 Users | 1 of 1 | Email Address Fi…" at bounding box center [675, 388] width 1281 height 549
click at [653, 301] on span "SOLIX, INC" at bounding box center [656, 301] width 40 height 12
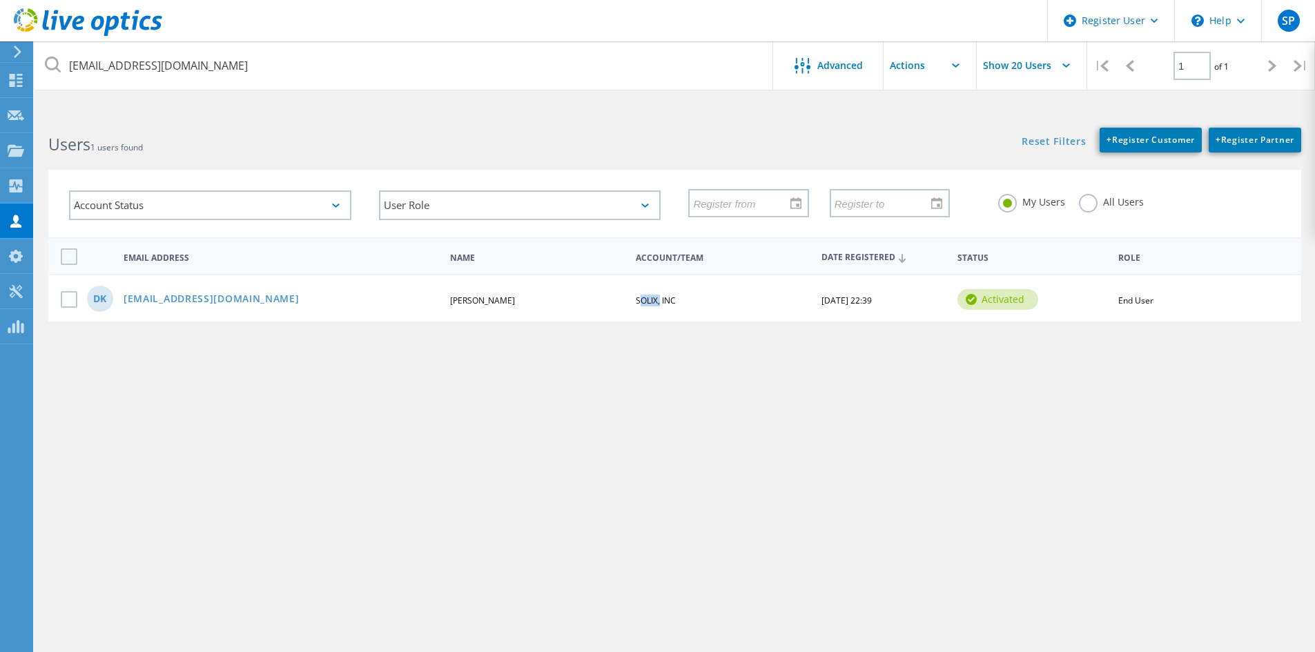
click at [653, 301] on span "SOLIX, INC" at bounding box center [656, 301] width 40 height 12
click at [559, 362] on div "[EMAIL_ADDRESS][DOMAIN_NAME] Advanced Show 20 Users | 1 of 1 | Email Address Fi…" at bounding box center [675, 388] width 1281 height 549
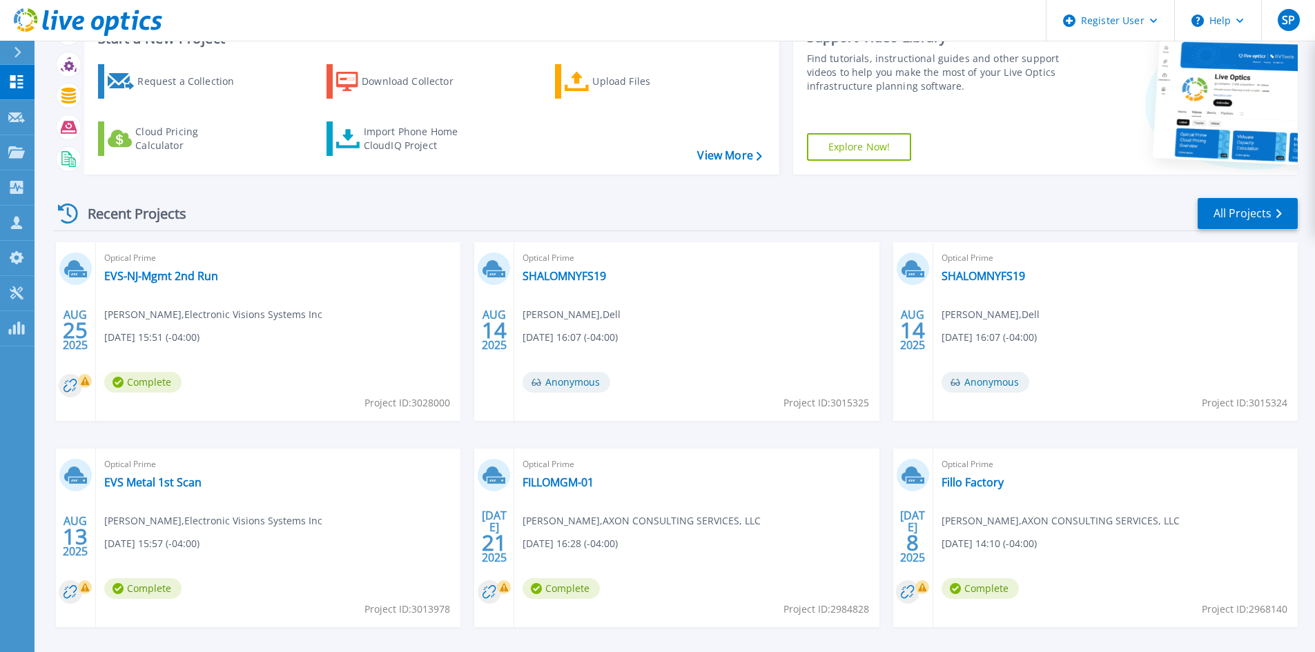
scroll to position [113, 0]
